Goal: Navigation & Orientation: Understand site structure

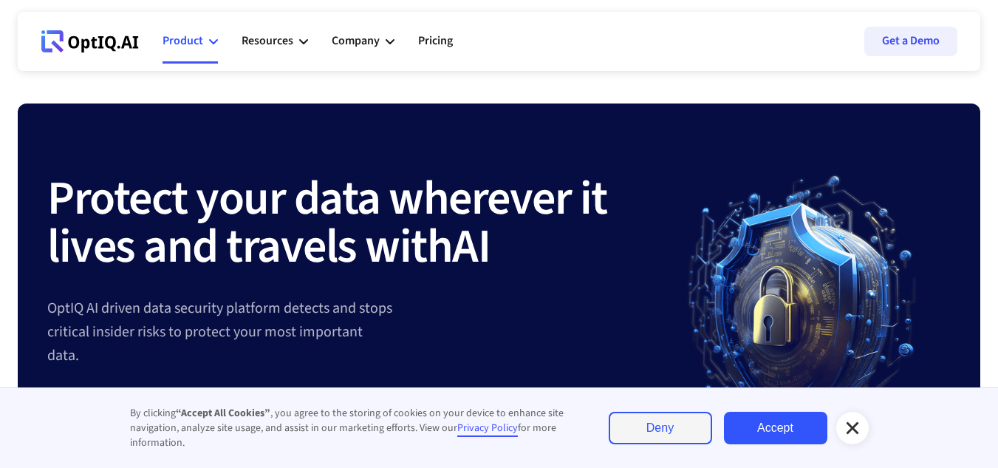
click at [205, 37] on div "Product" at bounding box center [190, 41] width 55 height 44
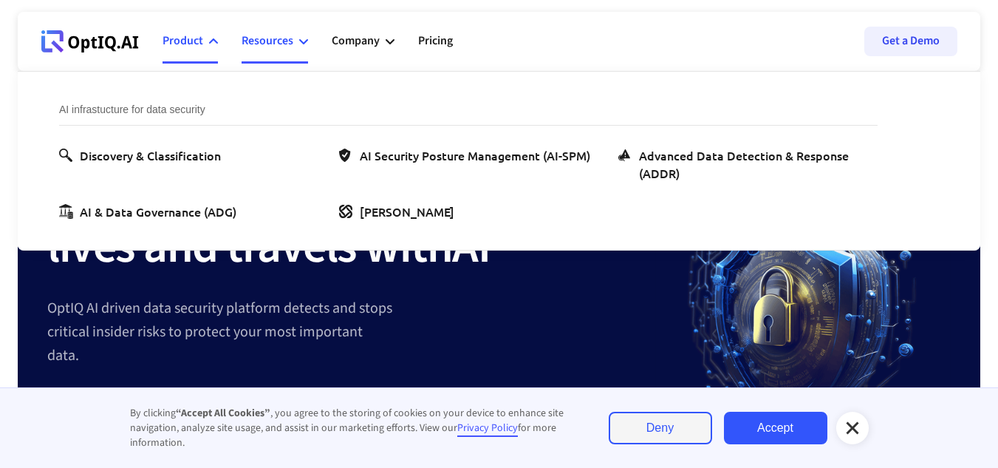
click at [284, 46] on div "Resources" at bounding box center [268, 41] width 52 height 20
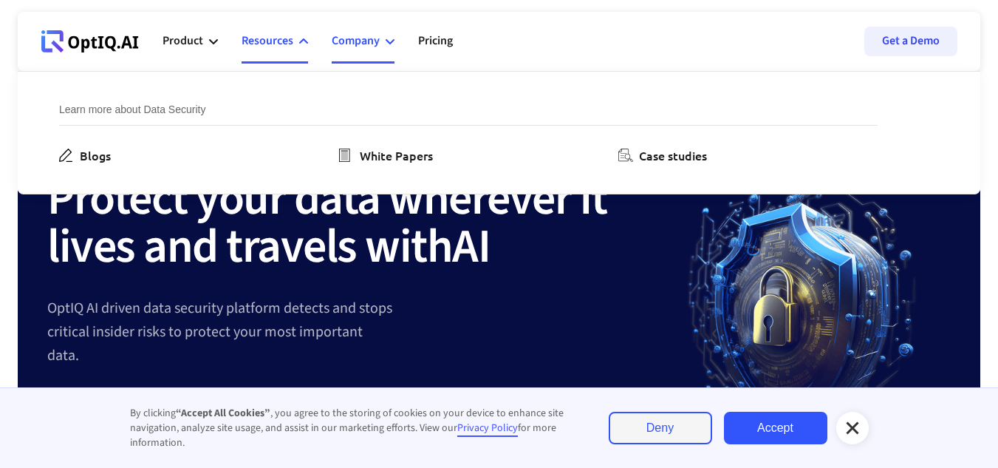
click at [376, 44] on div "Company" at bounding box center [356, 41] width 48 height 20
click at [856, 427] on icon at bounding box center [853, 428] width 18 height 18
